Goal: Communication & Community: Answer question/provide support

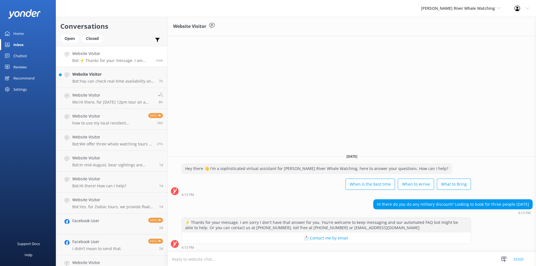
click at [228, 259] on textarea at bounding box center [352, 260] width 369 height 14
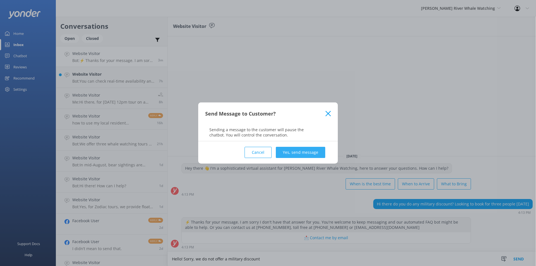
type textarea "Hello! Sorry, we do not offer a military discount"
click at [295, 151] on button "Yes, send message" at bounding box center [300, 152] width 49 height 11
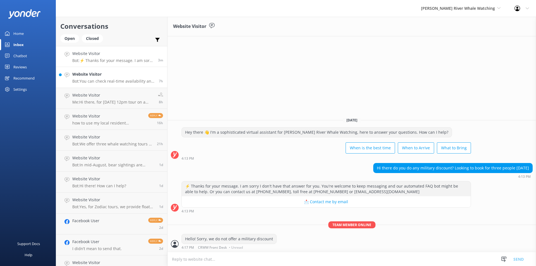
click at [110, 73] on h4 "Website Visitor" at bounding box center [113, 74] width 82 height 6
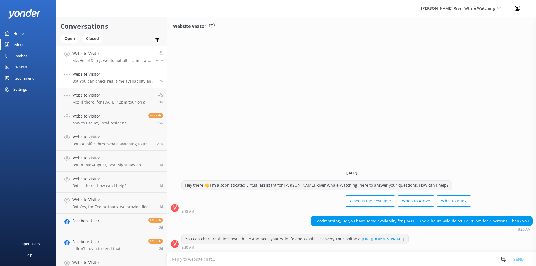
click at [98, 58] on p "Me: Hello! Sorry, we do not offer a military discount" at bounding box center [112, 60] width 80 height 5
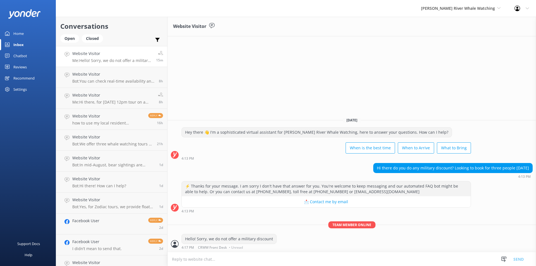
click at [19, 67] on div "Reviews" at bounding box center [19, 66] width 13 height 11
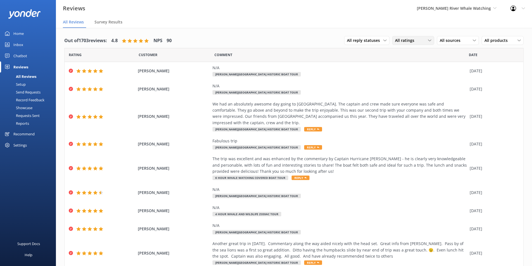
click at [396, 42] on span "All ratings" at bounding box center [406, 40] width 23 height 6
click at [445, 39] on span "All sources" at bounding box center [452, 40] width 24 height 6
click at [447, 89] on link "Google reviews" at bounding box center [462, 85] width 50 height 11
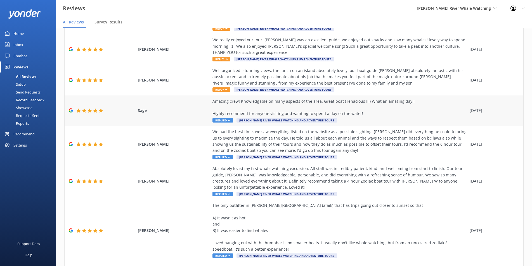
scroll to position [80, 0]
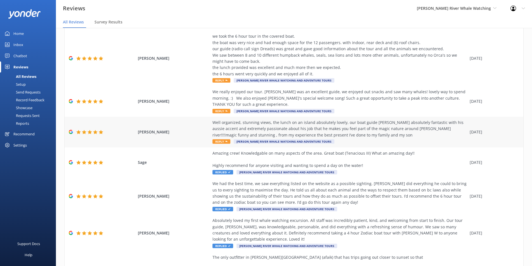
click at [212, 144] on div "Well organized, stunning views, the lunch on an island absolutely lovely, our b…" at bounding box center [339, 132] width 254 height 25
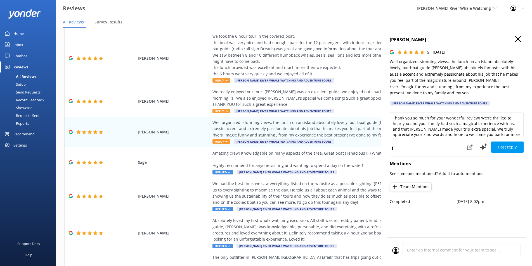
scroll to position [8, 0]
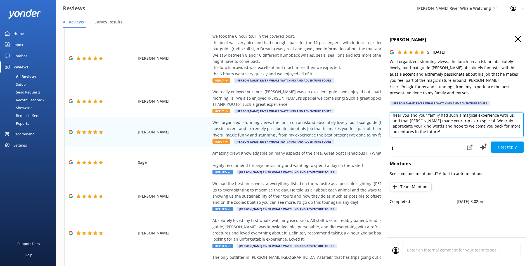
click at [429, 113] on textarea "Thank you so much for your wonderful review! We're thrilled to hear you and you…" at bounding box center [457, 124] width 134 height 25
type textarea "Thank you so much for your wonderful review! We're thrilled to hear you and you…"
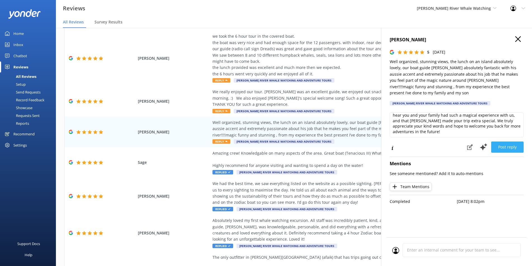
click at [497, 142] on button "Post reply" at bounding box center [507, 147] width 32 height 11
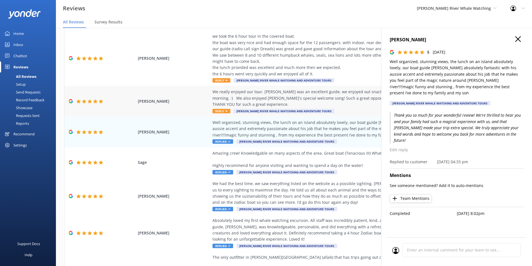
click at [225, 110] on icon at bounding box center [226, 111] width 2 height 2
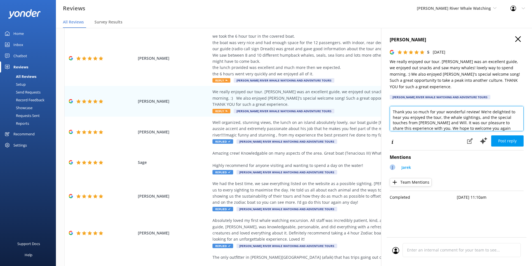
click at [422, 116] on textarea "Thank you so much for your wonderful review! We’re delighted to hear you enjoye…" at bounding box center [457, 118] width 134 height 25
type textarea "Thank you so much for your wonderful review! We’re delighted to hear you enjoye…"
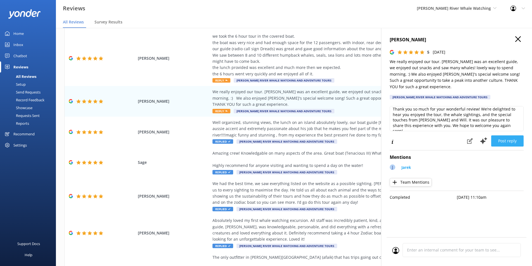
click at [500, 136] on button "Post reply" at bounding box center [507, 141] width 32 height 11
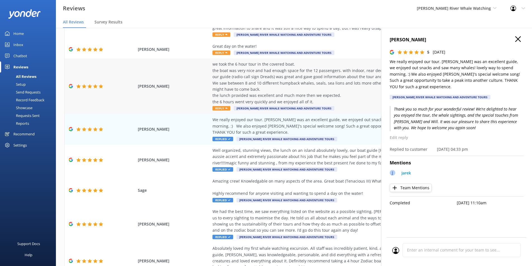
click at [217, 105] on div "we took the 6 hour tour in the covered boat. the boat was very nice and had eno…" at bounding box center [339, 86] width 254 height 50
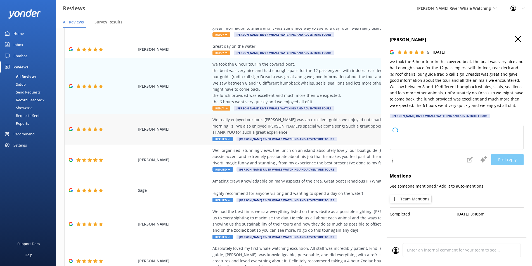
scroll to position [24, 0]
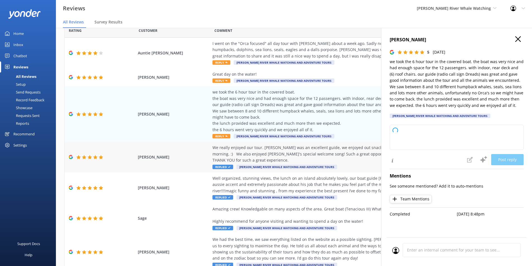
type textarea "Thank you so much for your wonderful review! We’re thrilled to hear you enjoyed…"
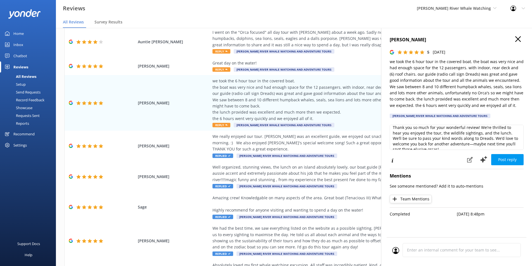
scroll to position [0, 0]
click at [503, 160] on button "Post reply" at bounding box center [507, 159] width 32 height 11
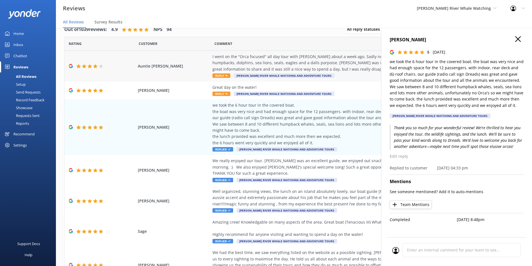
click at [225, 77] on icon at bounding box center [226, 76] width 2 height 2
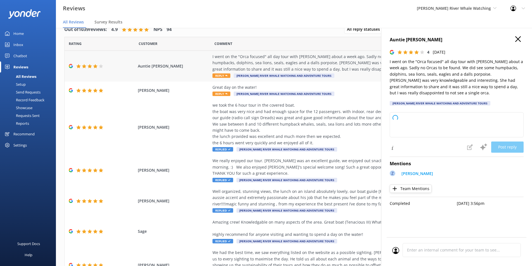
type textarea "Thank you so much for your feedback and for joining us on the tour! While we’re…"
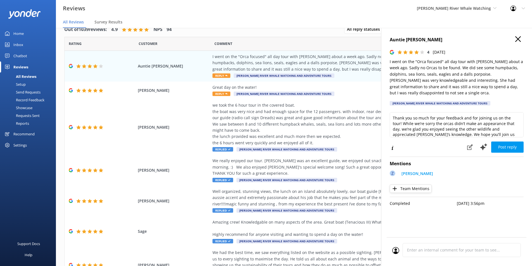
click at [514, 46] on div "Auntie [PERSON_NAME] 4 [DATE] I went on the "Orca focused" all day tour with [P…" at bounding box center [457, 72] width 134 height 73
click at [515, 43] on h4 "Auntie [PERSON_NAME]" at bounding box center [457, 39] width 134 height 7
click at [513, 37] on h4 "Auntie [PERSON_NAME]" at bounding box center [457, 39] width 134 height 7
click at [514, 36] on h4 "Auntie [PERSON_NAME]" at bounding box center [457, 39] width 134 height 7
click at [522, 31] on div "Auntie [PERSON_NAME] 4 [DATE] I went on the "Orca focused" all day tour with [P…" at bounding box center [456, 161] width 151 height 266
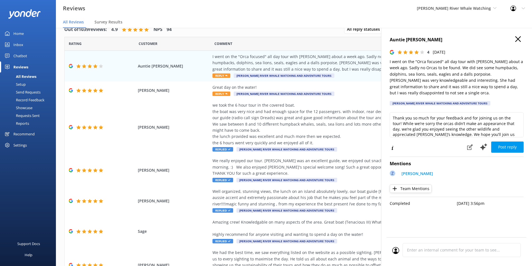
click at [519, 38] on use at bounding box center [518, 39] width 6 height 6
